Goal: Find contact information: Find contact information

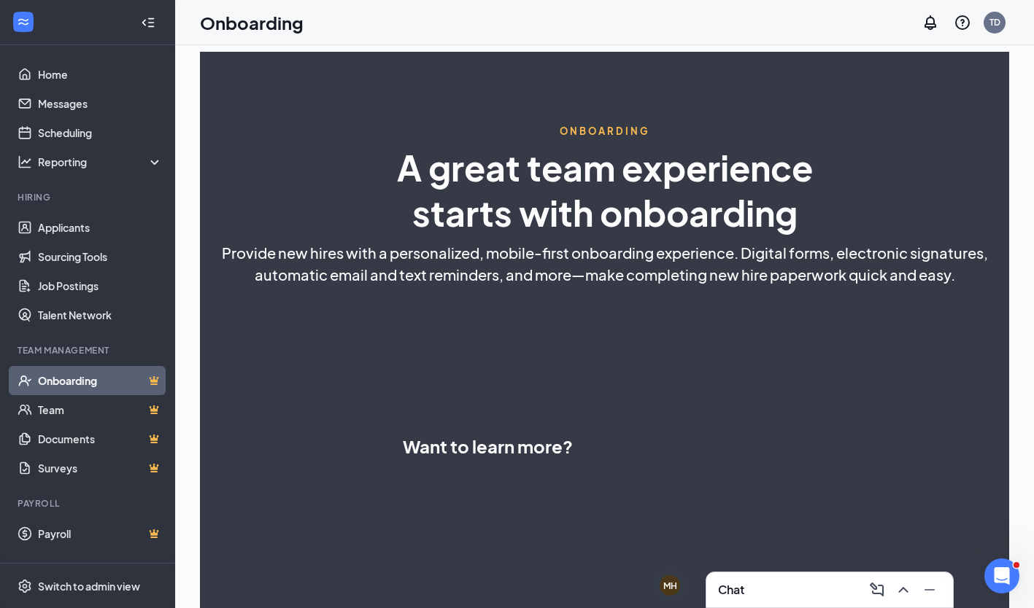
select select "US"
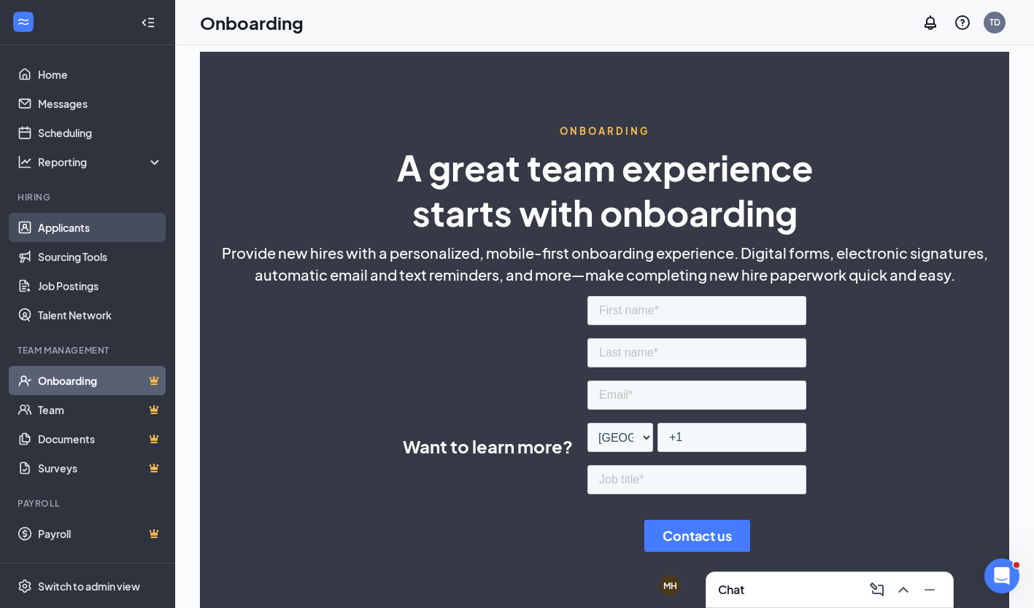
click at [70, 225] on link "Applicants" at bounding box center [100, 227] width 125 height 29
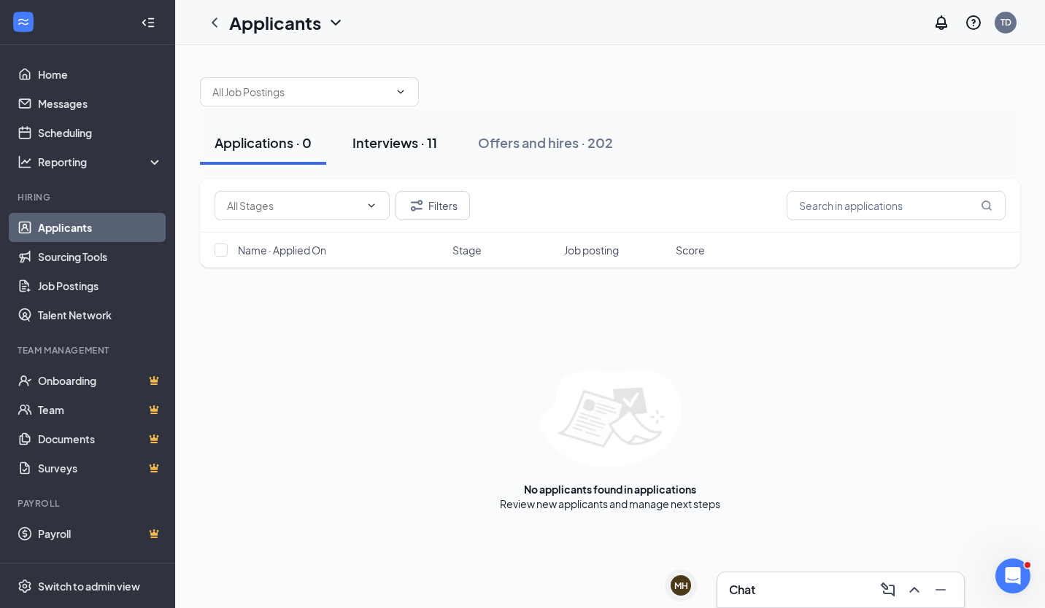
click at [392, 142] on div "Interviews · 11" at bounding box center [394, 142] width 85 height 18
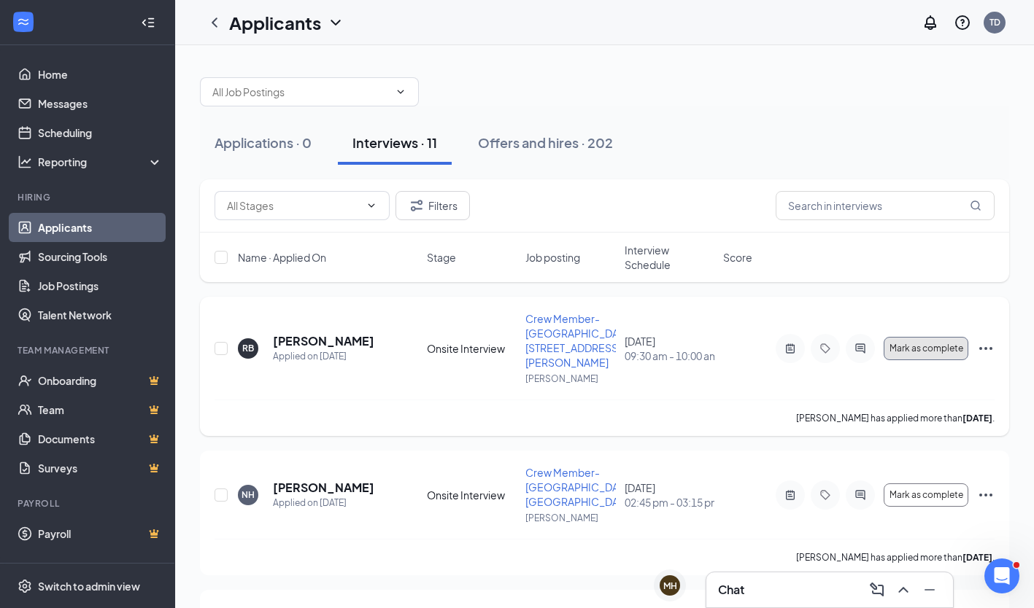
click at [940, 339] on button "Mark as complete" at bounding box center [925, 348] width 85 height 23
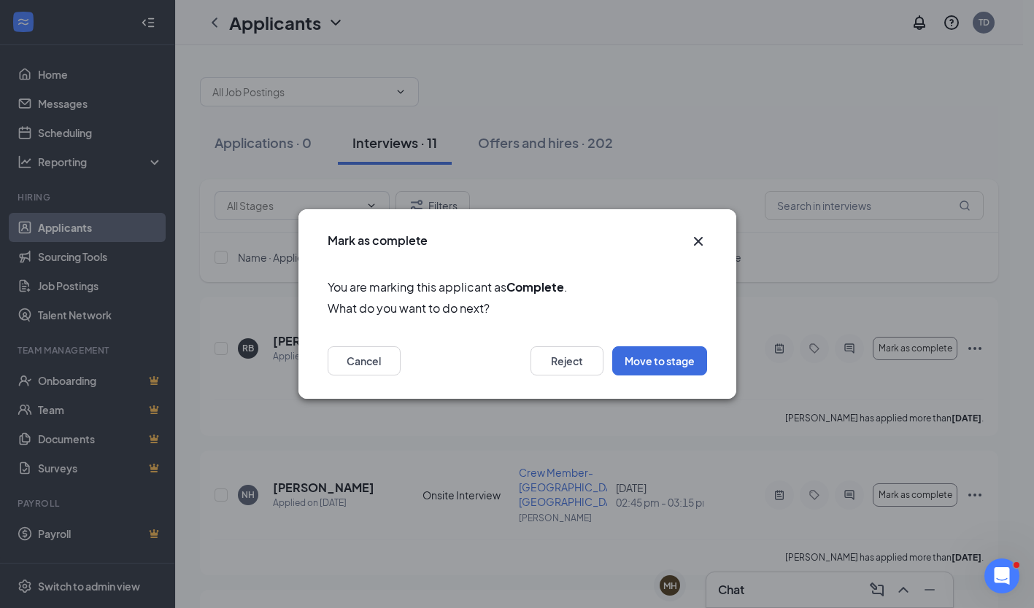
click at [702, 239] on icon "Cross" at bounding box center [698, 242] width 18 height 18
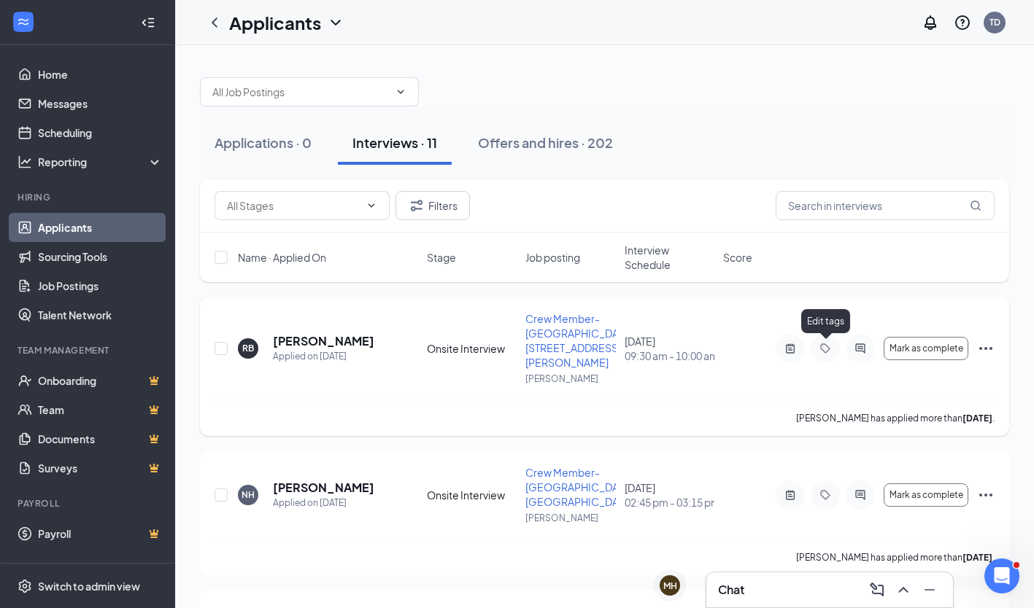
click at [832, 348] on icon "Tag" at bounding box center [825, 349] width 18 height 12
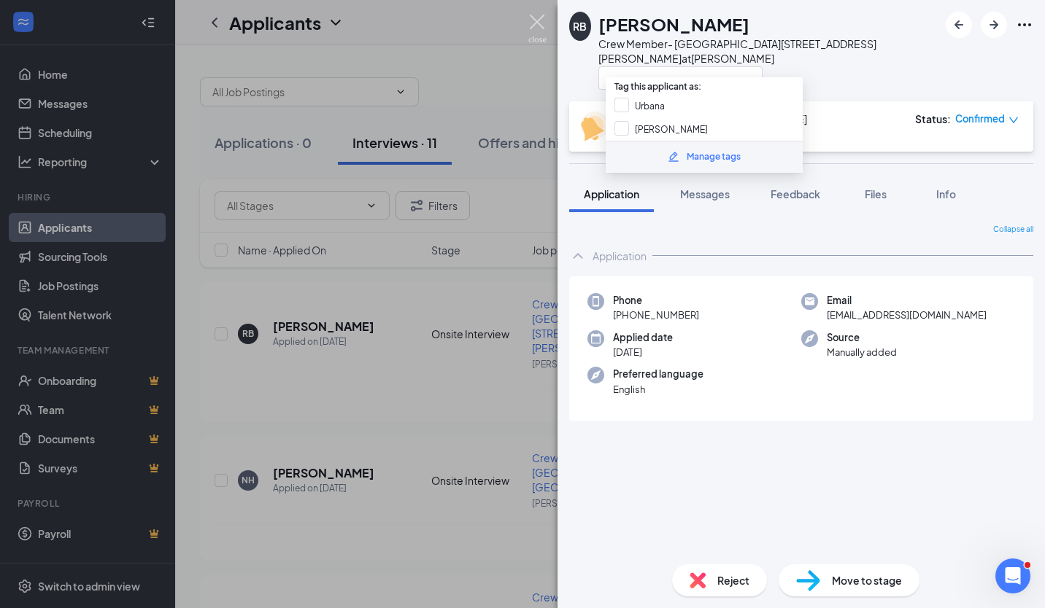
click at [541, 22] on img at bounding box center [537, 29] width 18 height 28
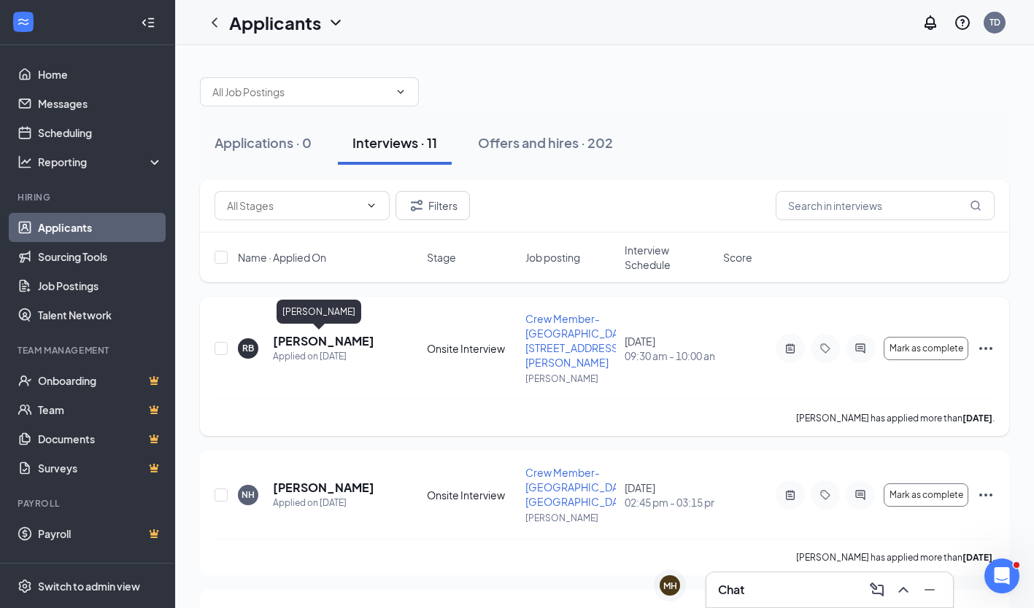
click at [289, 339] on h5 "[PERSON_NAME]" at bounding box center [323, 341] width 101 height 16
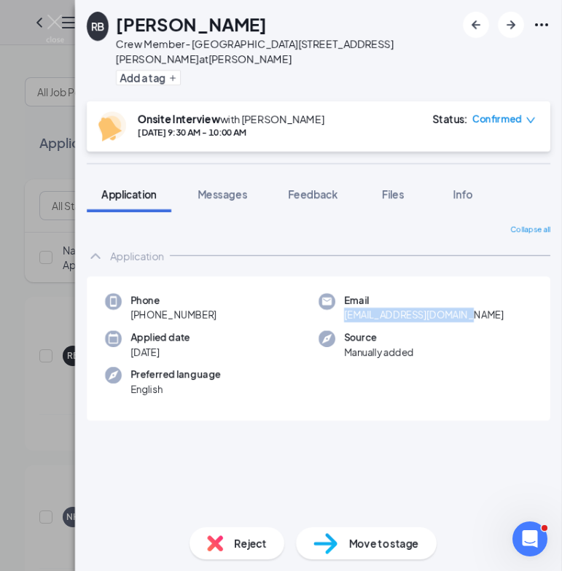
drag, startPoint x: 342, startPoint y: 300, endPoint x: 479, endPoint y: 299, distance: 136.4
click at [479, 299] on div "Email [EMAIL_ADDRESS][DOMAIN_NAME]" at bounding box center [426, 308] width 214 height 30
copy span "[EMAIL_ADDRESS][DOMAIN_NAME]"
drag, startPoint x: 180, startPoint y: 295, endPoint x: 131, endPoint y: 299, distance: 49.8
click at [131, 308] on span "[PHONE_NUMBER]" at bounding box center [174, 315] width 86 height 15
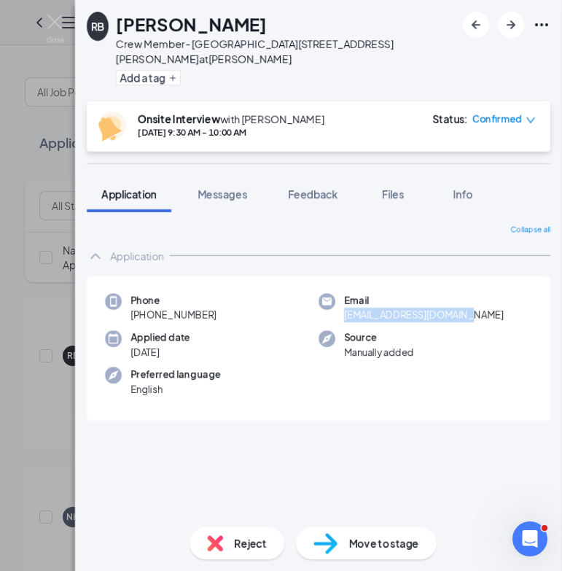
drag, startPoint x: 131, startPoint y: 299, endPoint x: 147, endPoint y: 301, distance: 16.2
click at [147, 301] on div "Phone [PHONE_NUMBER]" at bounding box center [212, 308] width 214 height 30
copy span "301) 785-3010"
